Goal: Navigation & Orientation: Find specific page/section

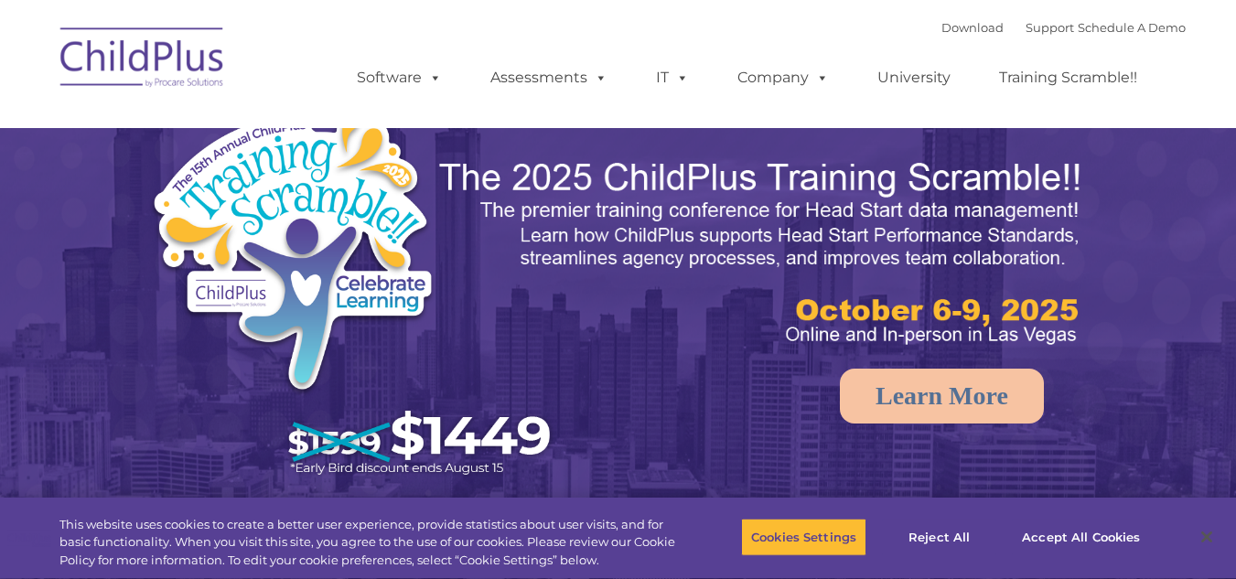
select select "MEDIUM"
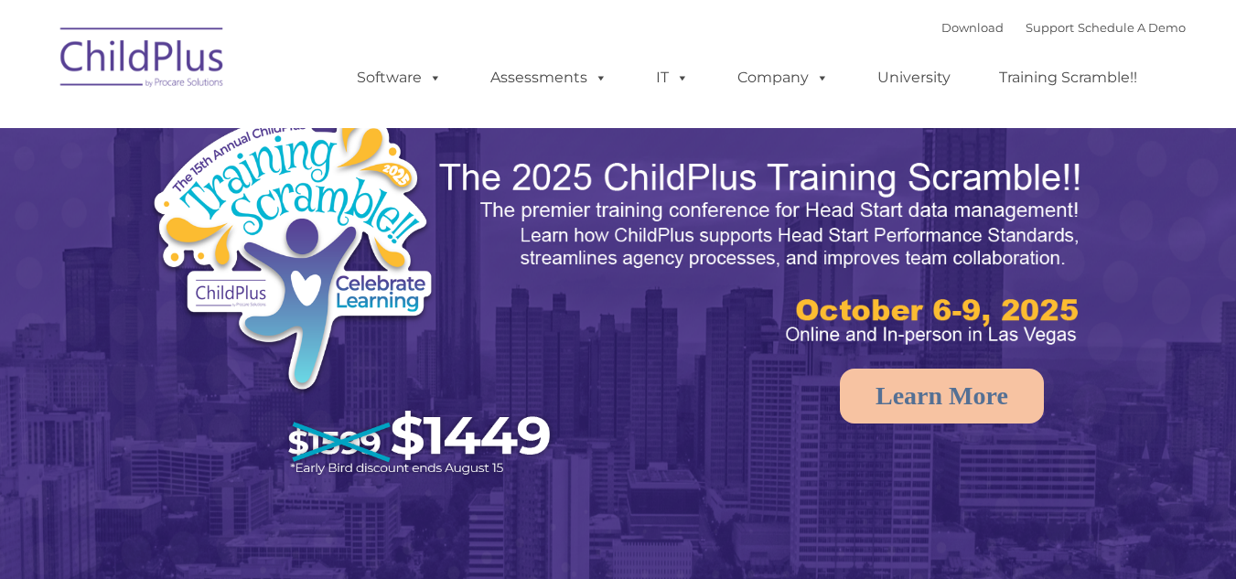
select select "MEDIUM"
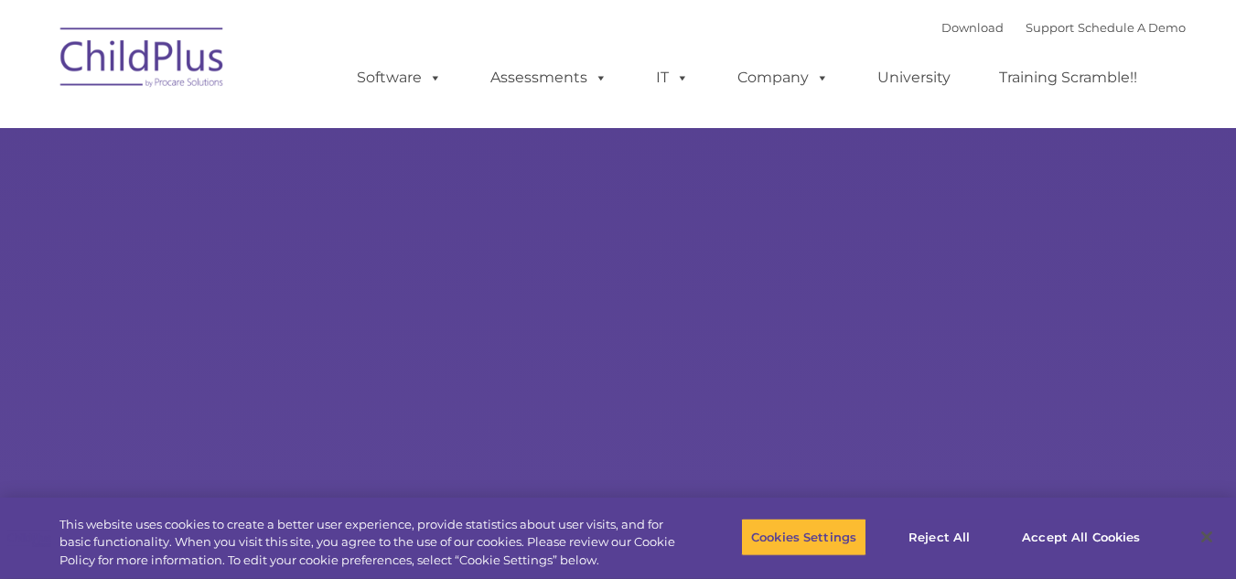
type input ""
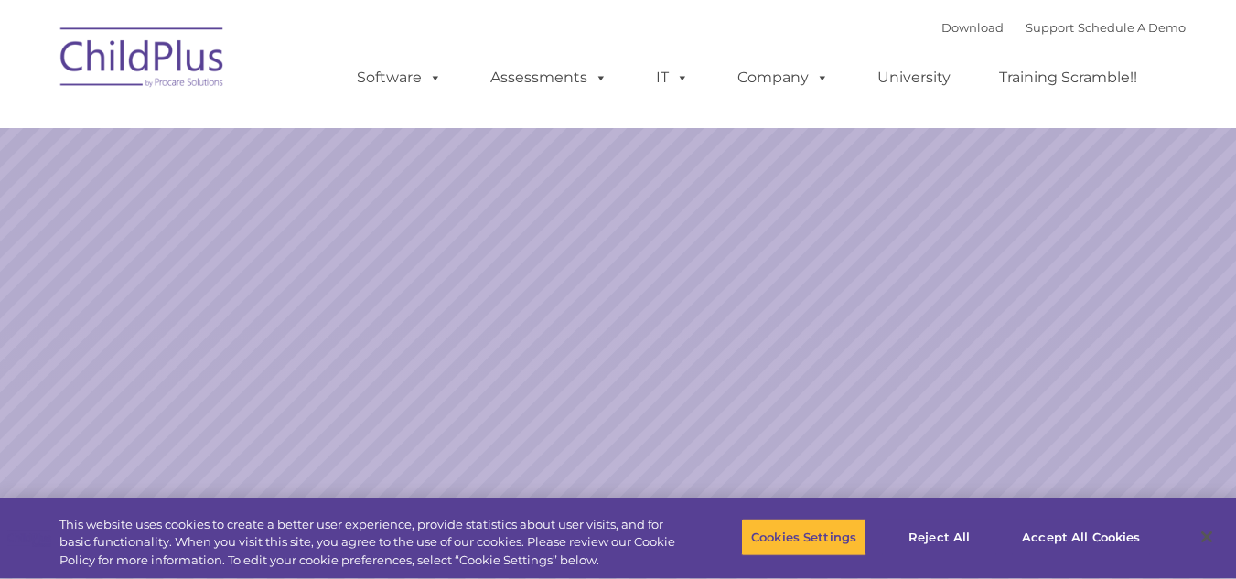
select select "MEDIUM"
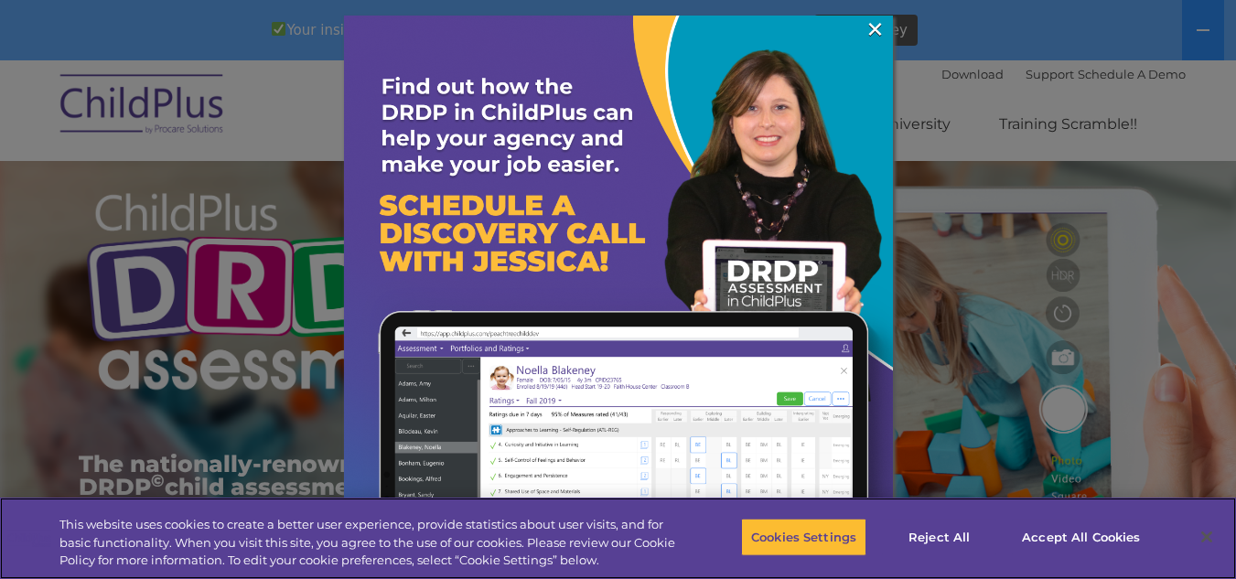
scroll to position [49, 0]
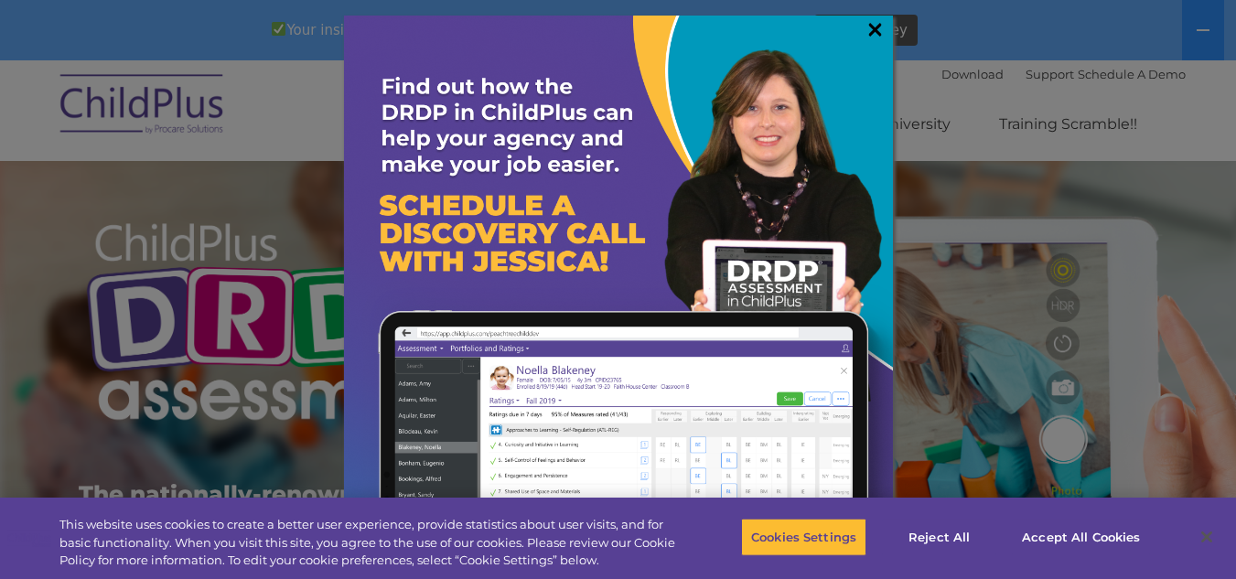
click at [873, 25] on link "×" at bounding box center [875, 29] width 21 height 18
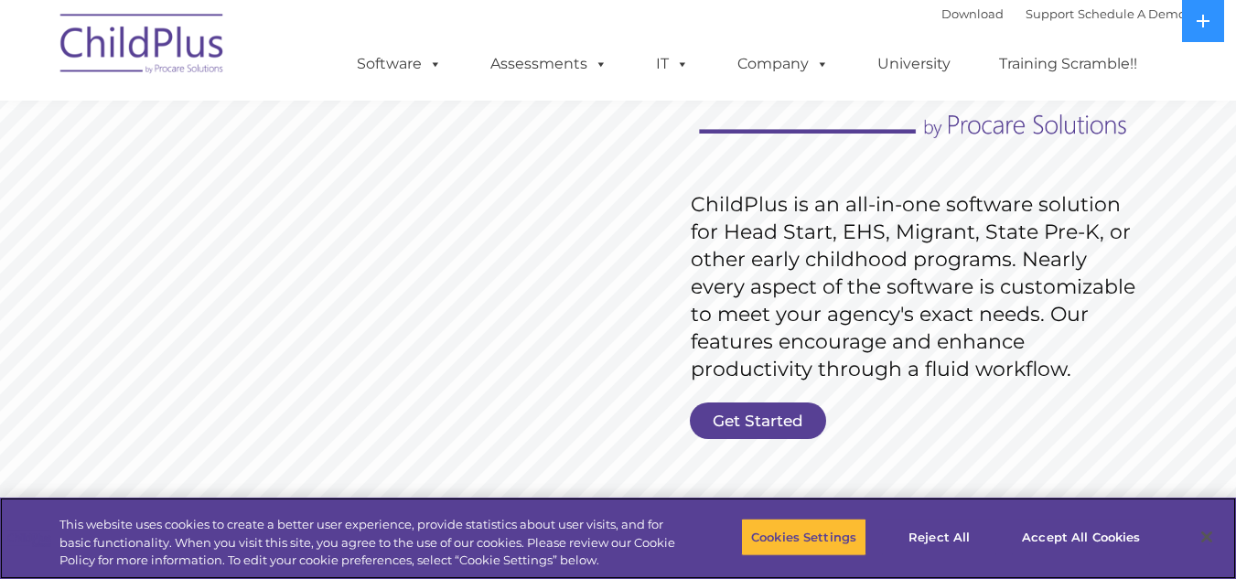
scroll to position [247, 0]
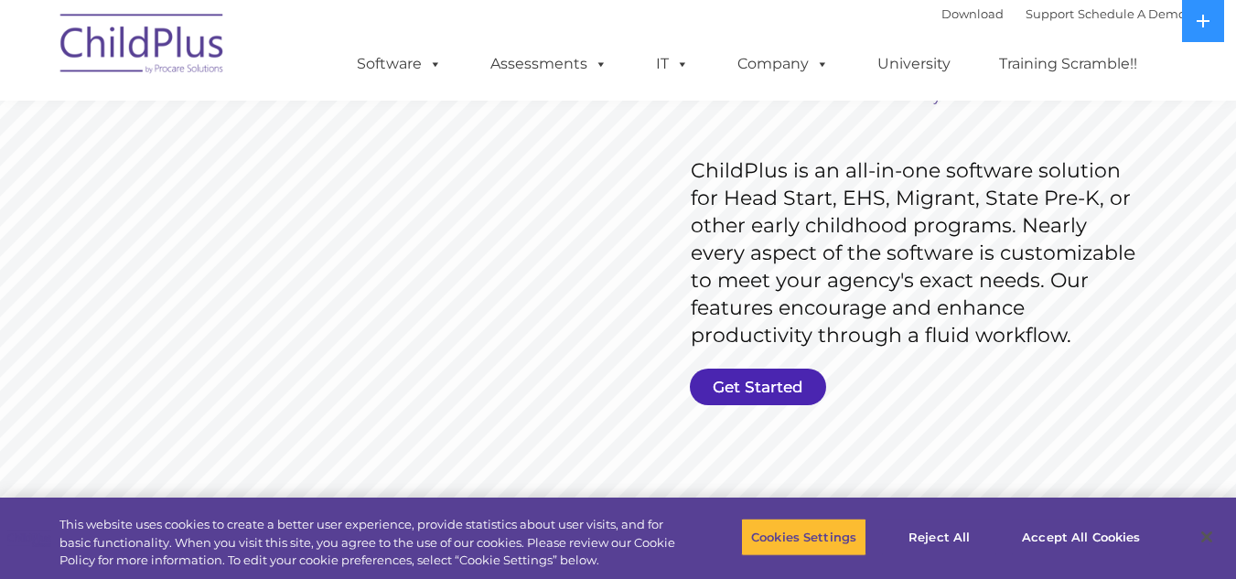
click at [747, 384] on link "Get Started" at bounding box center [758, 387] width 136 height 37
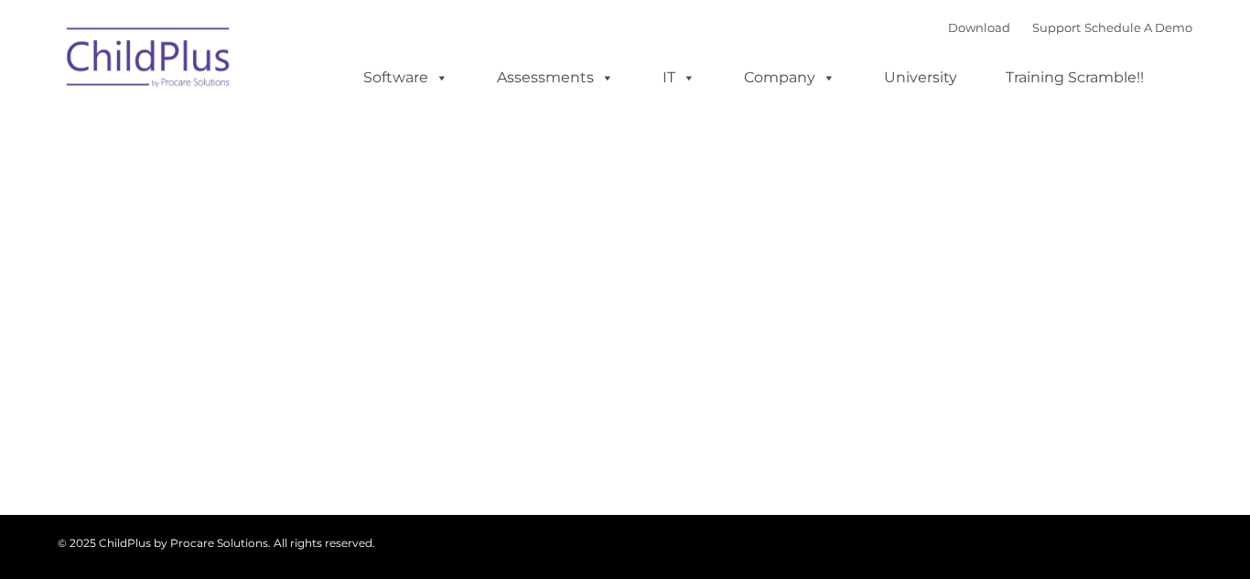
type input ""
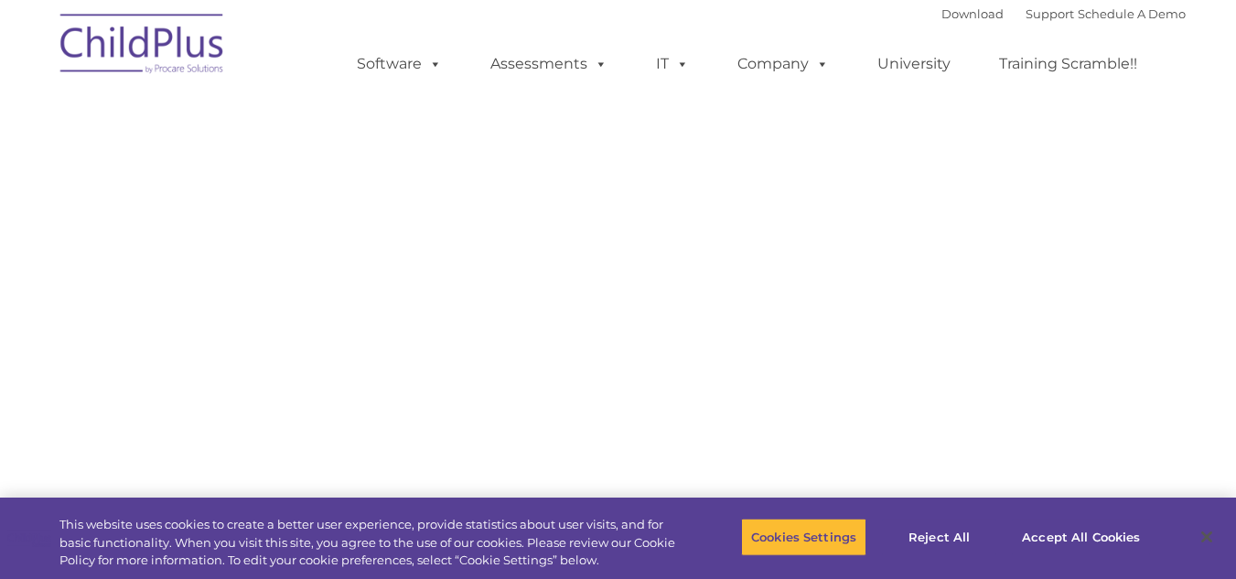
select select "MEDIUM"
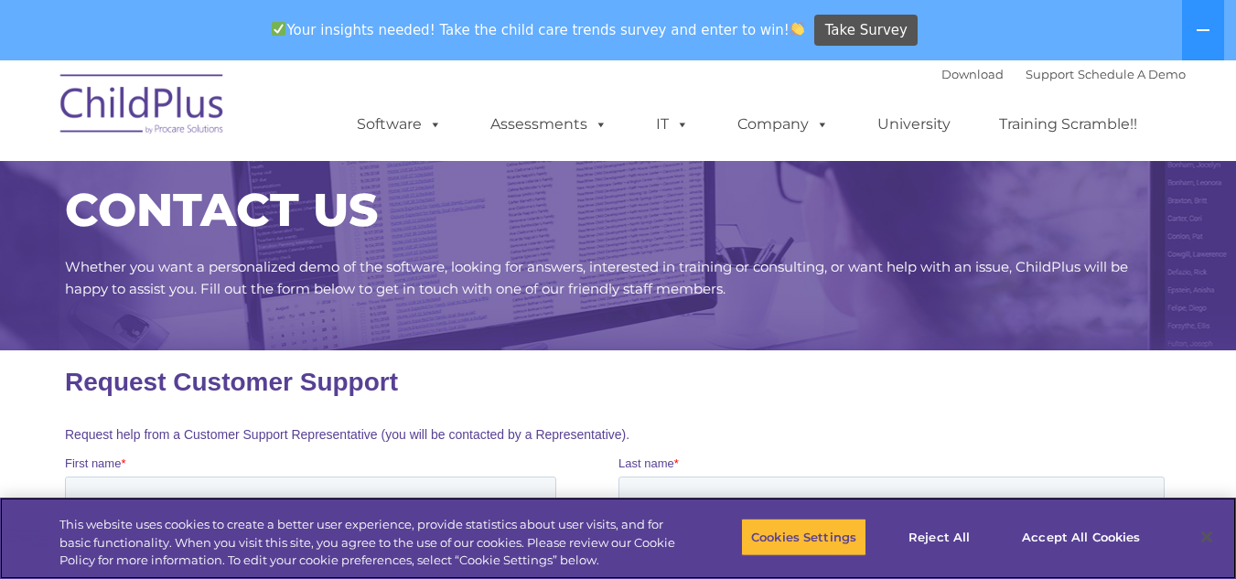
scroll to position [27, 0]
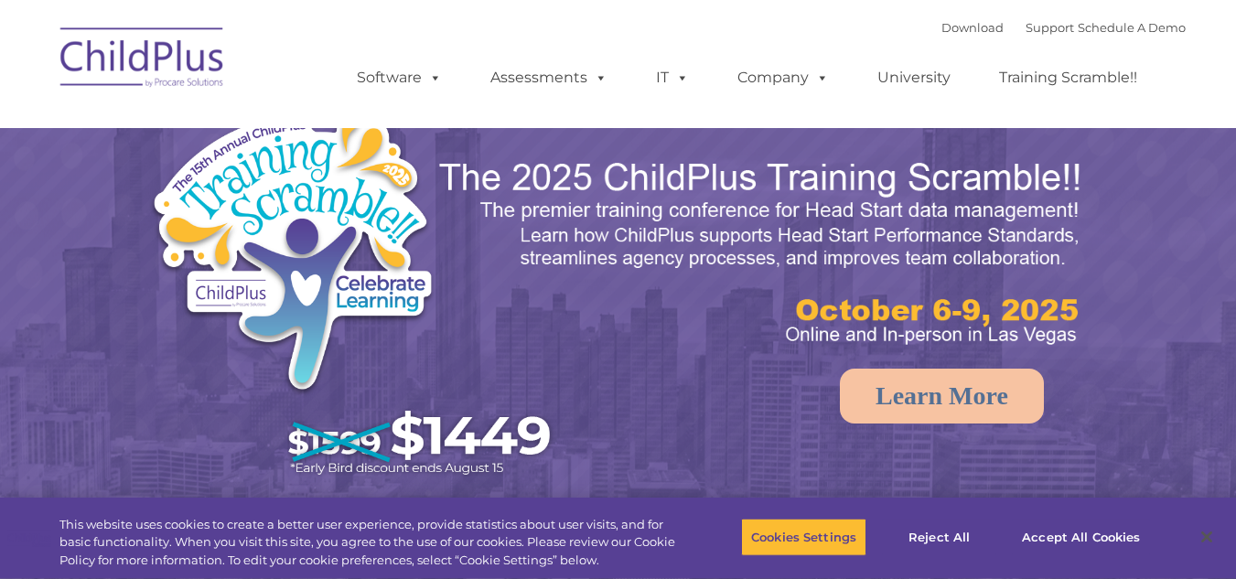
select select "MEDIUM"
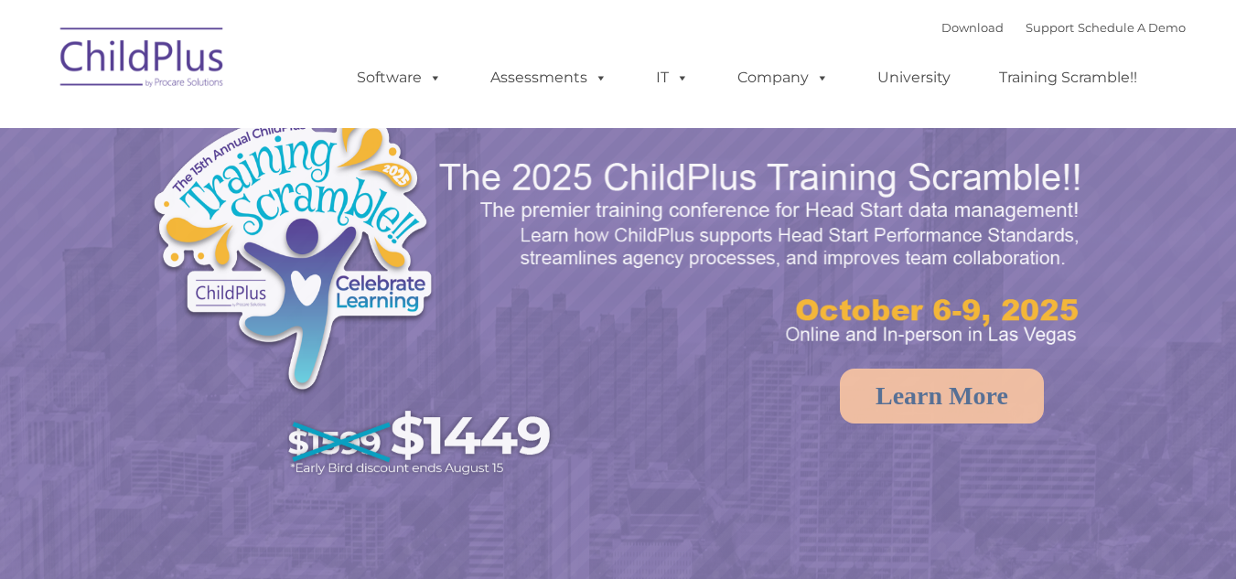
select select "MEDIUM"
